Goal: Task Accomplishment & Management: Manage account settings

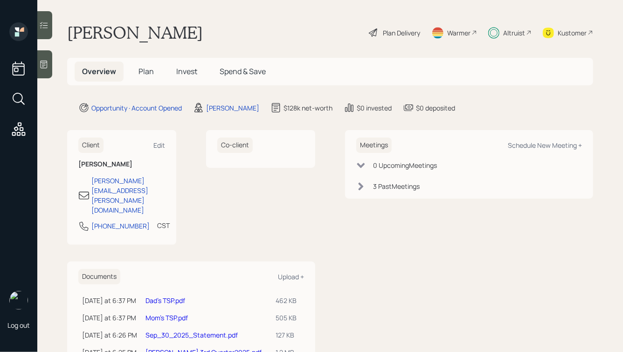
click at [504, 32] on div "Altruist" at bounding box center [514, 33] width 22 height 10
click at [143, 74] on span "Plan" at bounding box center [146, 71] width 15 height 10
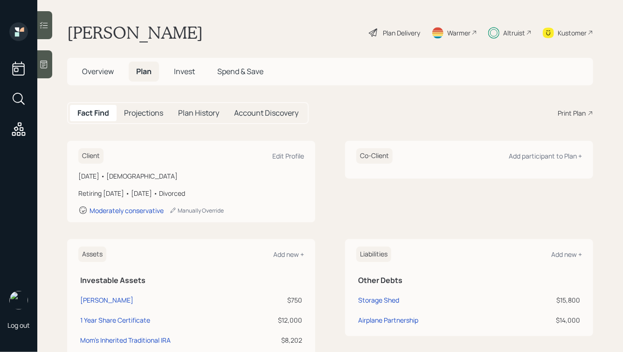
drag, startPoint x: 216, startPoint y: 192, endPoint x: 104, endPoint y: 155, distance: 118.1
click at [104, 155] on div "Client Edit Profile [DATE] • [DEMOGRAPHIC_DATA] Retiring [DATE] • [DATE] • Divo…" at bounding box center [191, 182] width 248 height 82
click at [104, 155] on div "Client Edit Profile" at bounding box center [191, 155] width 226 height 15
click at [184, 69] on span "Invest" at bounding box center [184, 71] width 21 height 10
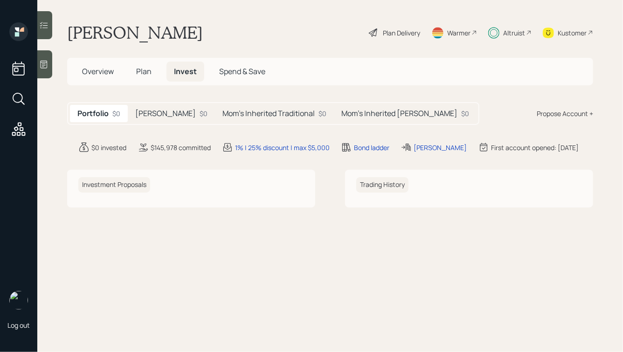
click at [143, 71] on span "Plan" at bounding box center [143, 71] width 15 height 10
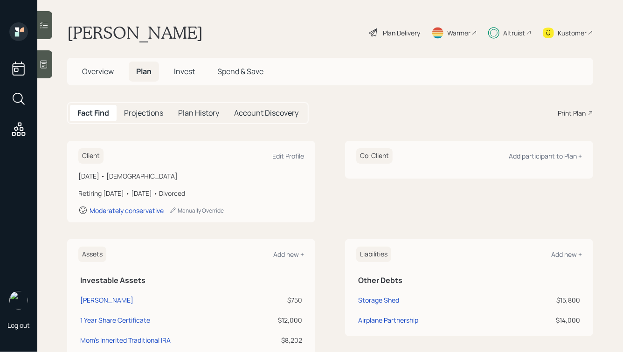
click at [91, 69] on span "Overview" at bounding box center [98, 71] width 32 height 10
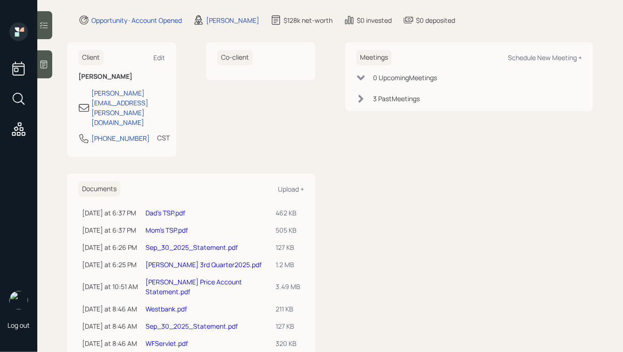
scroll to position [89, 0]
drag, startPoint x: 457, startPoint y: 27, endPoint x: 327, endPoint y: 20, distance: 129.9
click at [332, 20] on main "[PERSON_NAME] Plan Delivery Warmer Altruist Kustomer Overview Plan Invest Spend…" at bounding box center [330, 176] width 586 height 352
click at [327, 20] on div "Opportunity · Account Opened [PERSON_NAME] $128k net-worth $0 invested $0 depos…" at bounding box center [335, 19] width 515 height 11
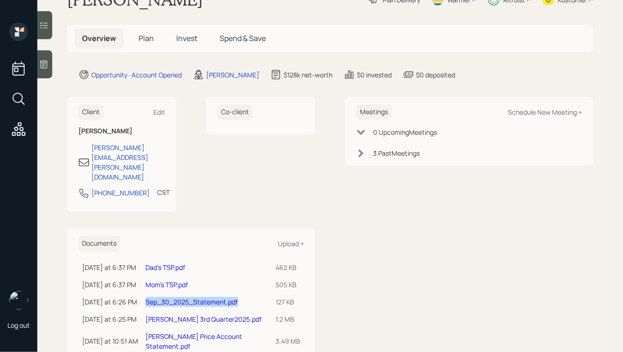
scroll to position [0, 0]
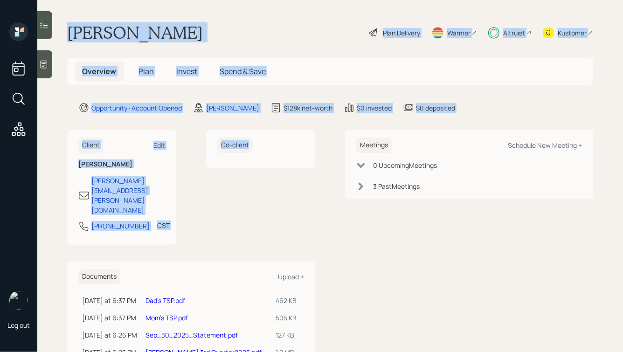
drag, startPoint x: 67, startPoint y: 29, endPoint x: 303, endPoint y: 215, distance: 300.6
click at [303, 215] on main "[PERSON_NAME] Plan Delivery Warmer Altruist Kustomer Overview Plan Invest Spend…" at bounding box center [330, 176] width 586 height 352
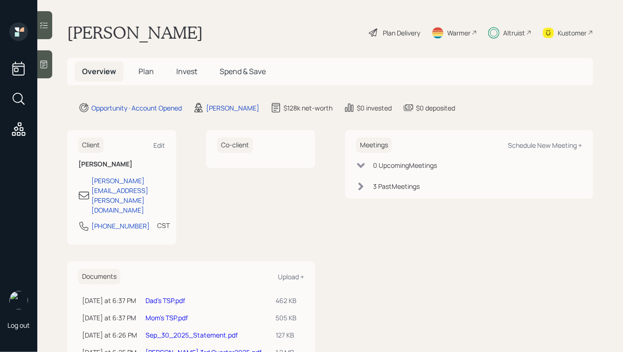
click at [428, 212] on div "Meetings Schedule New Meeting + 0 Upcoming Meeting s 3 Past Meeting s" at bounding box center [469, 288] width 248 height 317
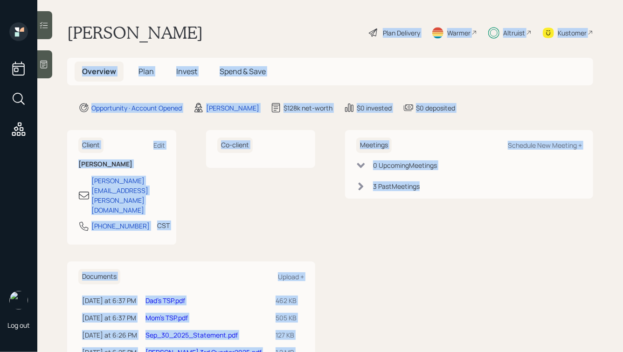
drag, startPoint x: 469, startPoint y: 212, endPoint x: 259, endPoint y: 15, distance: 287.7
click at [260, 15] on main "[PERSON_NAME] Plan Delivery Warmer Altruist Kustomer Overview Plan Invest Spend…" at bounding box center [330, 176] width 586 height 352
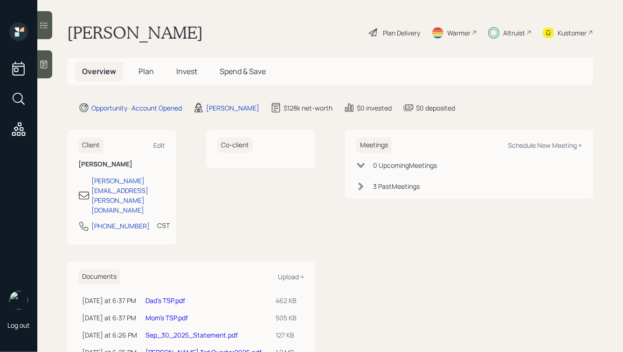
click at [259, 15] on main "[PERSON_NAME] Plan Delivery Warmer Altruist Kustomer Overview Plan Invest Spend…" at bounding box center [330, 176] width 586 height 352
drag, startPoint x: 137, startPoint y: 198, endPoint x: 91, endPoint y: 198, distance: 45.7
click at [91, 221] on div "[PHONE_NUMBER] CST Currently 11:35 AM" at bounding box center [121, 229] width 87 height 17
copy div "[PHONE_NUMBER]"
click at [529, 144] on div "Schedule New Meeting +" at bounding box center [545, 145] width 74 height 9
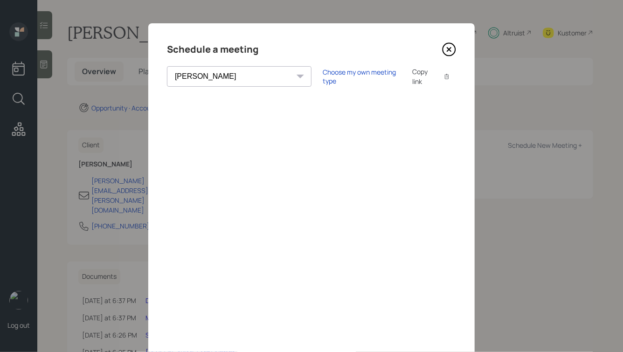
click at [216, 79] on select "[PERSON_NAME] [PERSON_NAME] [PERSON_NAME] [PERSON_NAME] [PERSON_NAME] [PERSON_N…" at bounding box center [239, 76] width 145 height 21
select select "ade3b313-576a-42c5-b346-1eb294908ae6"
click at [167, 66] on select "[PERSON_NAME] [PERSON_NAME] [PERSON_NAME] [PERSON_NAME] [PERSON_NAME] [PERSON_N…" at bounding box center [239, 76] width 145 height 21
click at [323, 77] on div "Choose my own meeting type" at bounding box center [362, 77] width 78 height 18
click at [208, 49] on h4 "Schedule a meeting" at bounding box center [212, 49] width 91 height 15
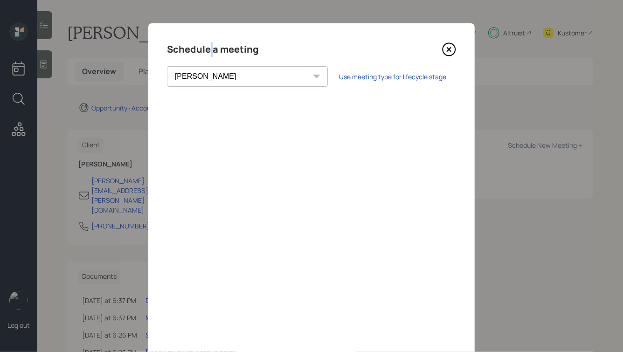
click at [208, 49] on h4 "Schedule a meeting" at bounding box center [212, 49] width 91 height 15
